Goal: Task Accomplishment & Management: Manage account settings

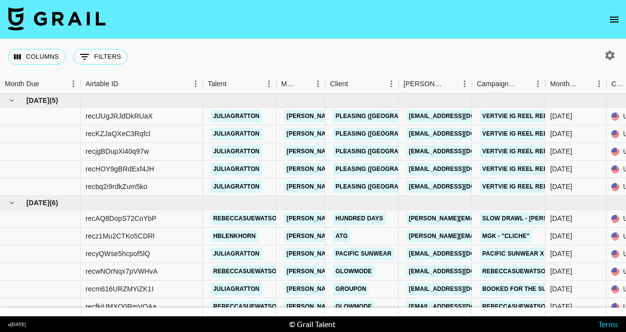
click at [612, 22] on icon "open drawer" at bounding box center [614, 20] width 9 height 6
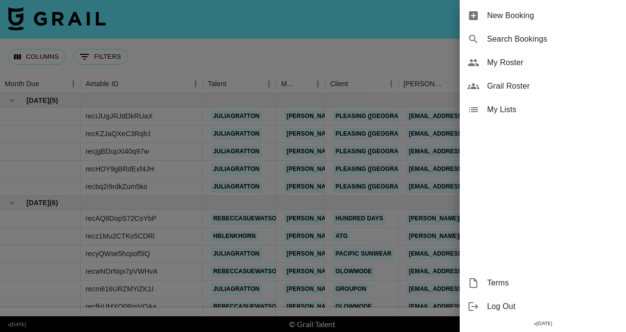
click at [528, 65] on span "My Roster" at bounding box center [552, 63] width 131 height 12
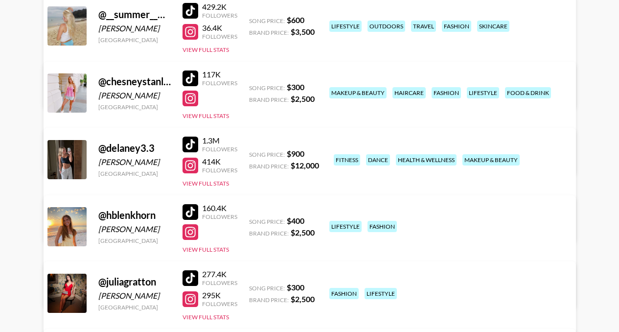
scroll to position [157, 0]
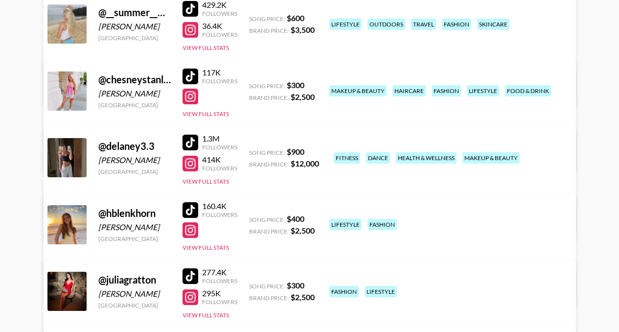
click at [313, 218] on link "View/Edit Details" at bounding box center [187, 223] width 252 height 10
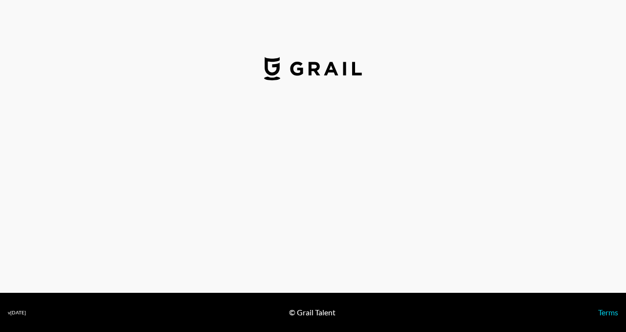
select select "USD"
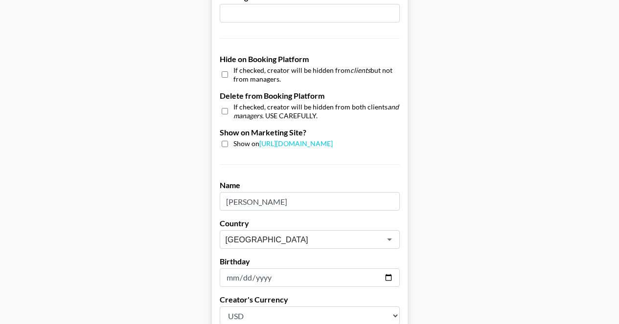
scroll to position [1003, 0]
